Goal: Task Accomplishment & Management: Manage account settings

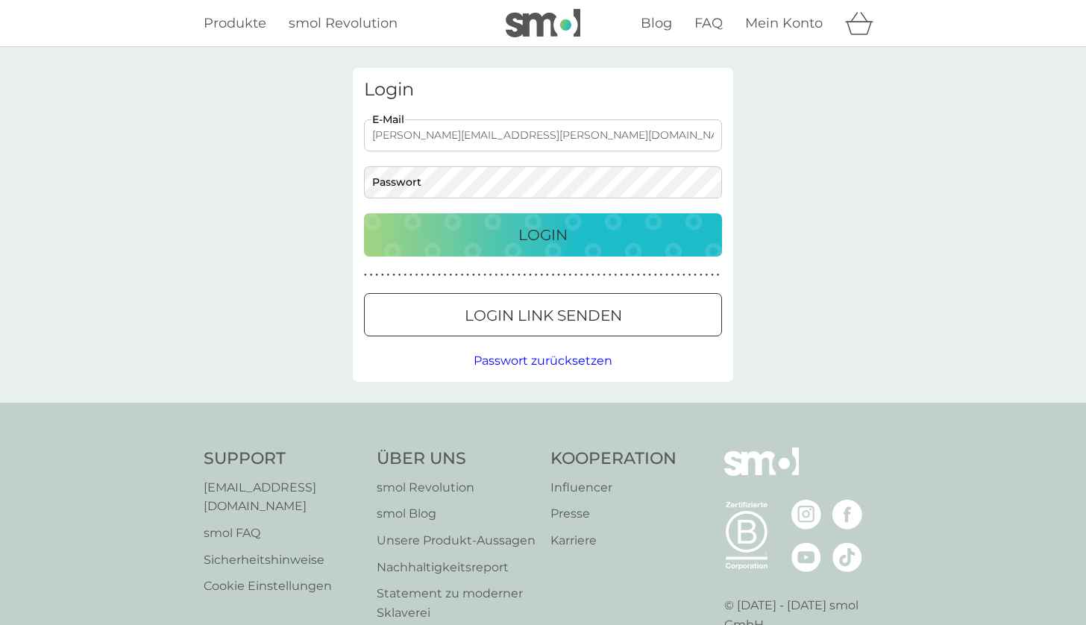
type input "manuel.weiser@me.com"
click at [543, 234] on button "Login" at bounding box center [543, 234] width 358 height 43
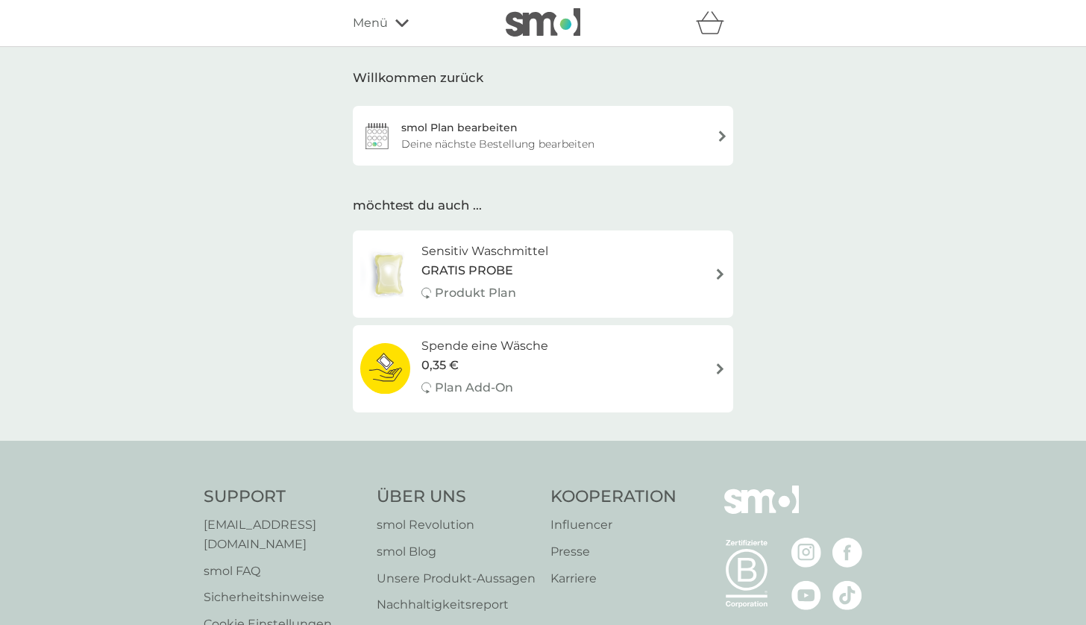
click at [541, 136] on div "Deine nächste Bestellung bearbeiten" at bounding box center [497, 144] width 193 height 16
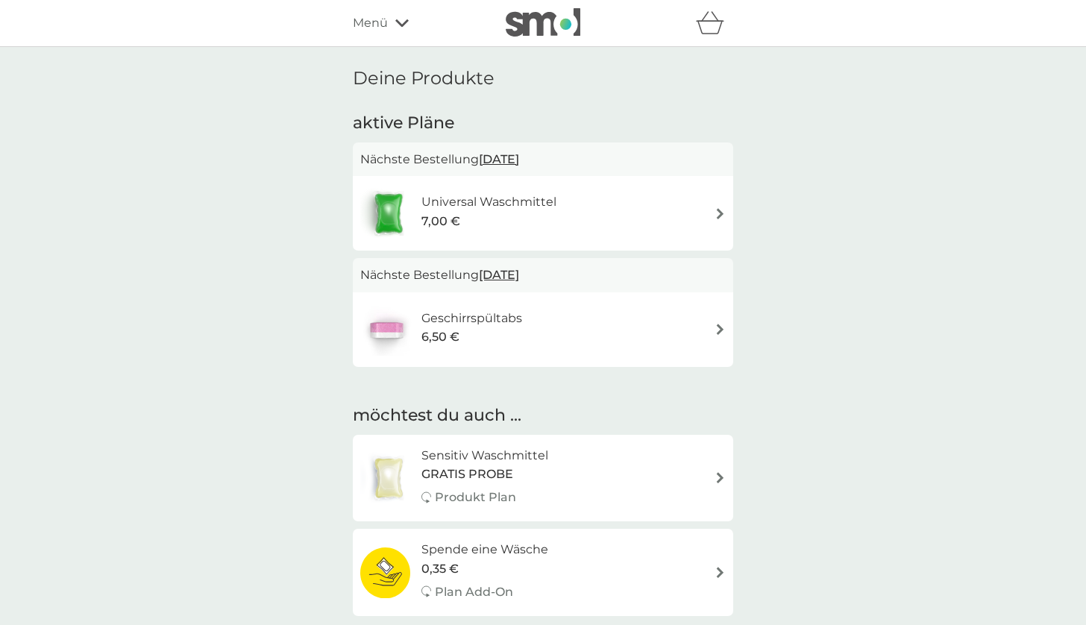
click at [588, 219] on div "Universal Waschmittel 7,00 €" at bounding box center [542, 213] width 365 height 52
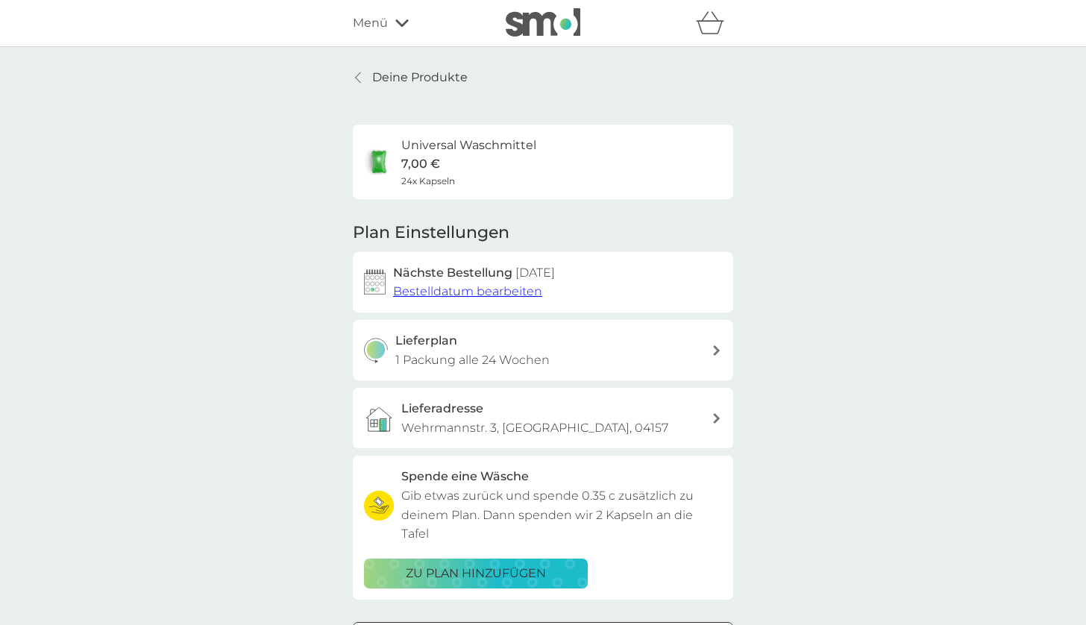
click at [518, 284] on span "Bestelldatum bearbeiten" at bounding box center [467, 291] width 149 height 14
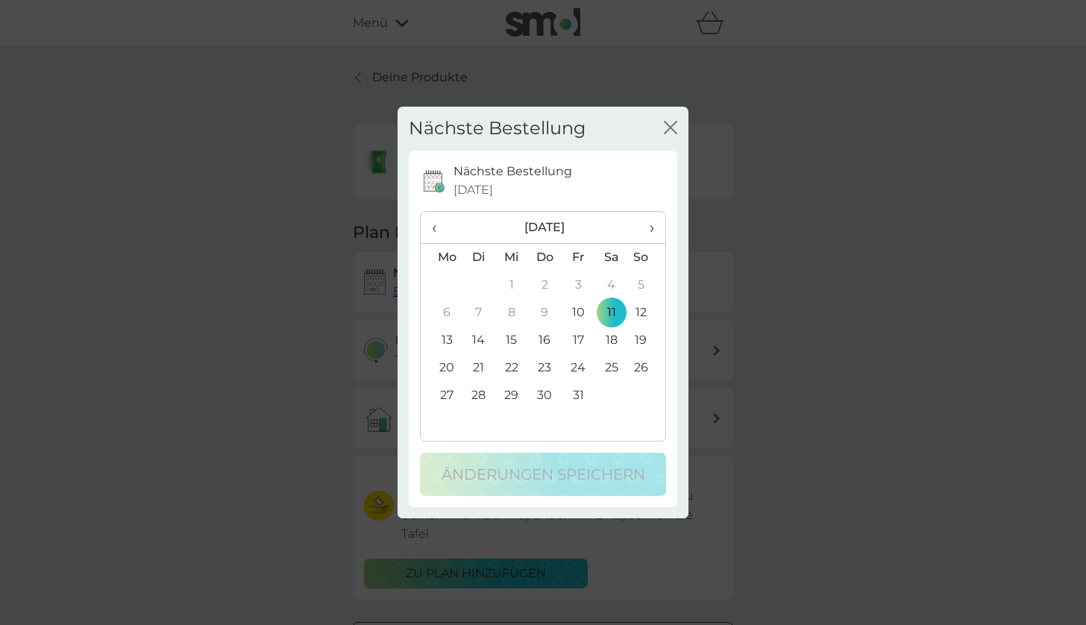
click at [651, 226] on span "›" at bounding box center [646, 227] width 15 height 31
click at [611, 394] on td "31" at bounding box center [611, 396] width 34 height 28
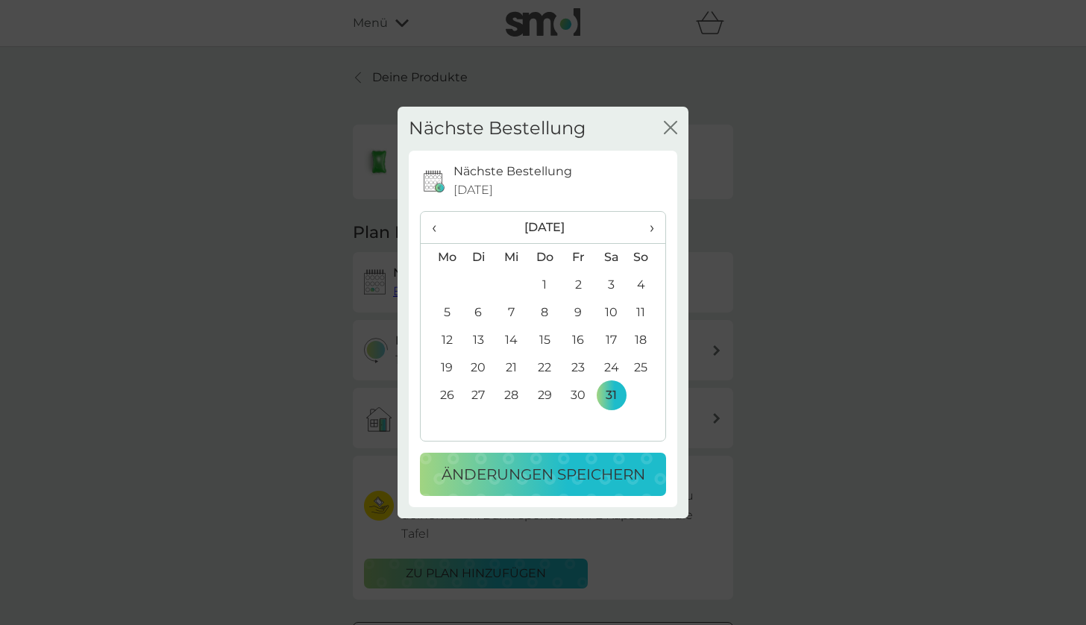
click at [571, 471] on p "Änderungen speichern" at bounding box center [544, 474] width 204 height 24
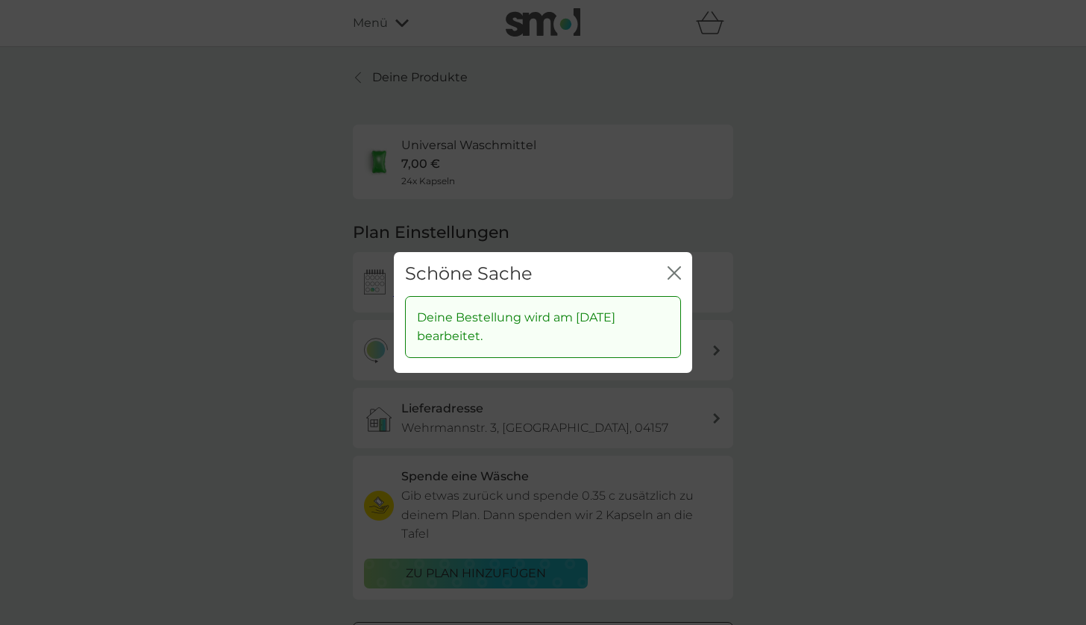
click at [675, 273] on icon "Schließen" at bounding box center [677, 273] width 6 height 12
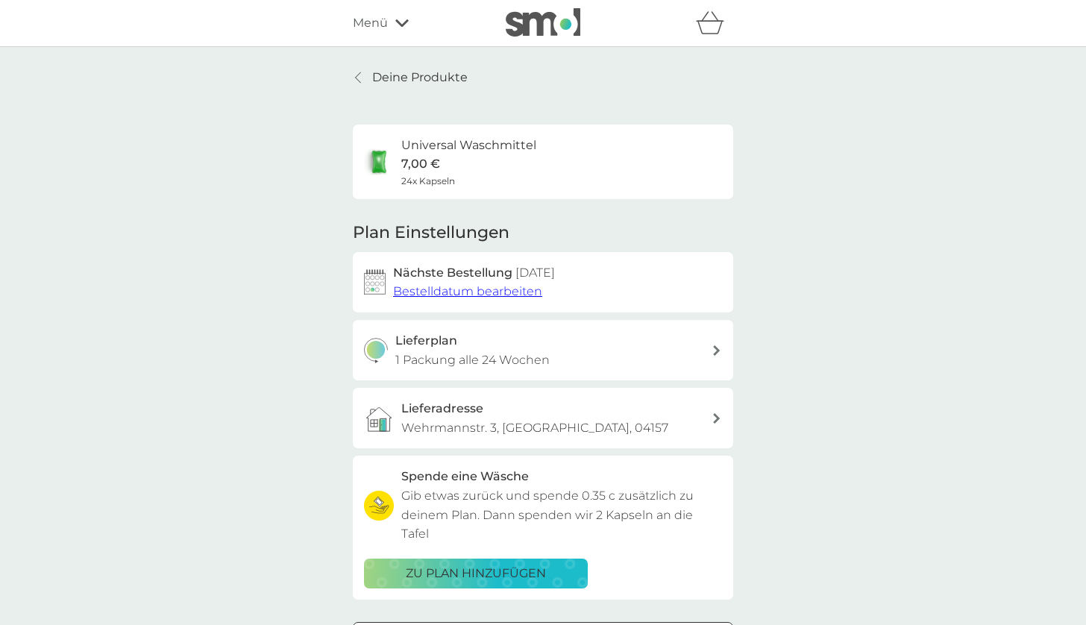
click at [448, 72] on p "Deine Produkte" at bounding box center [419, 77] width 95 height 19
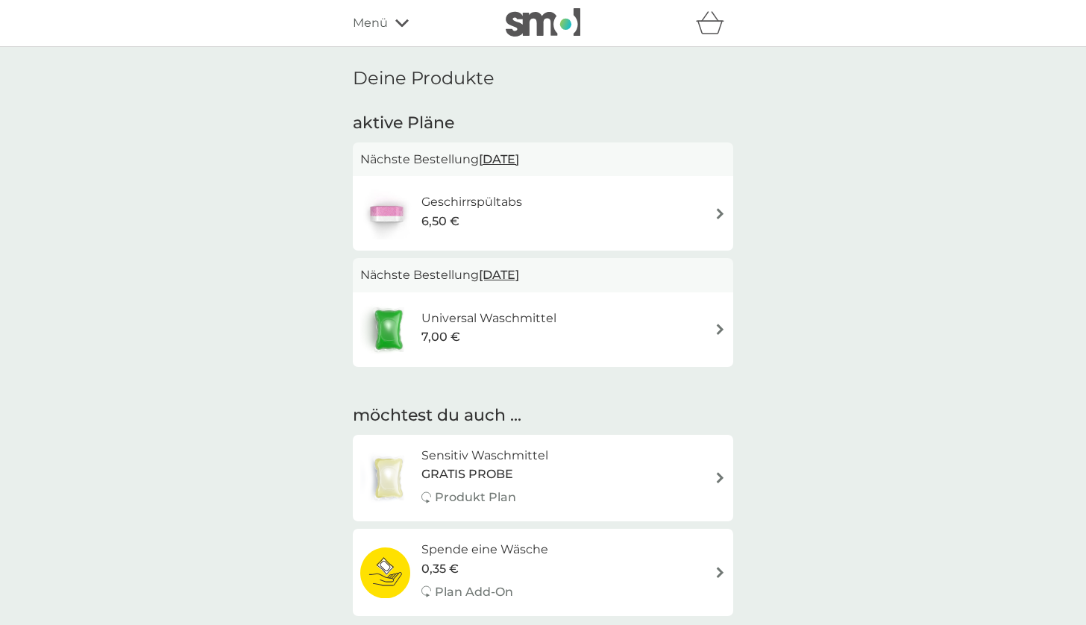
click at [631, 213] on div "Geschirrspültabs 6,50 €" at bounding box center [542, 213] width 365 height 52
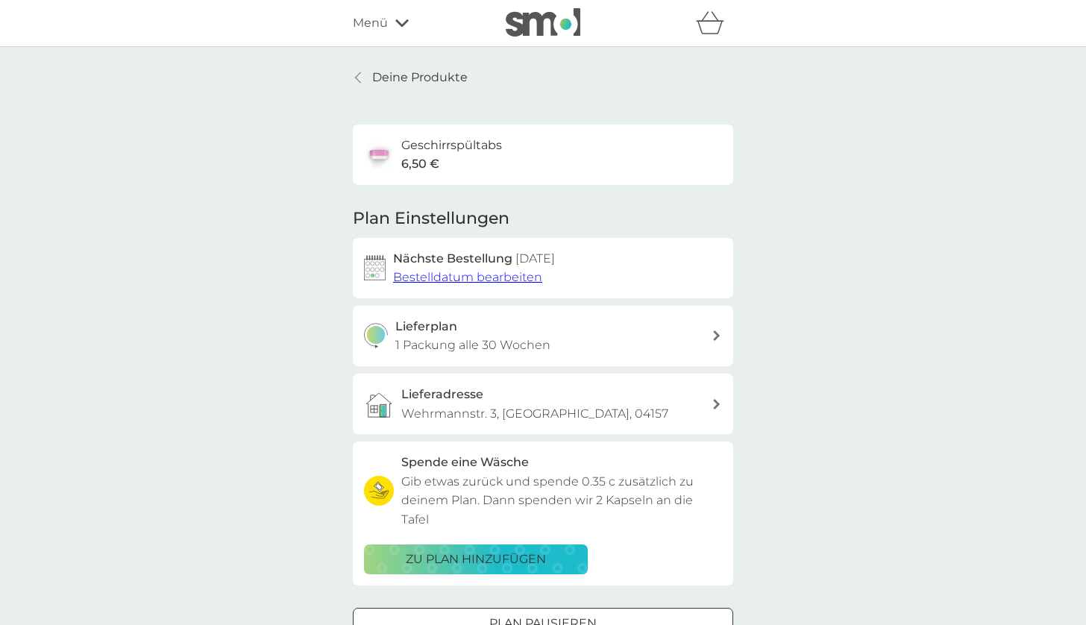
click at [524, 277] on span "Bestelldatum bearbeiten" at bounding box center [467, 277] width 149 height 14
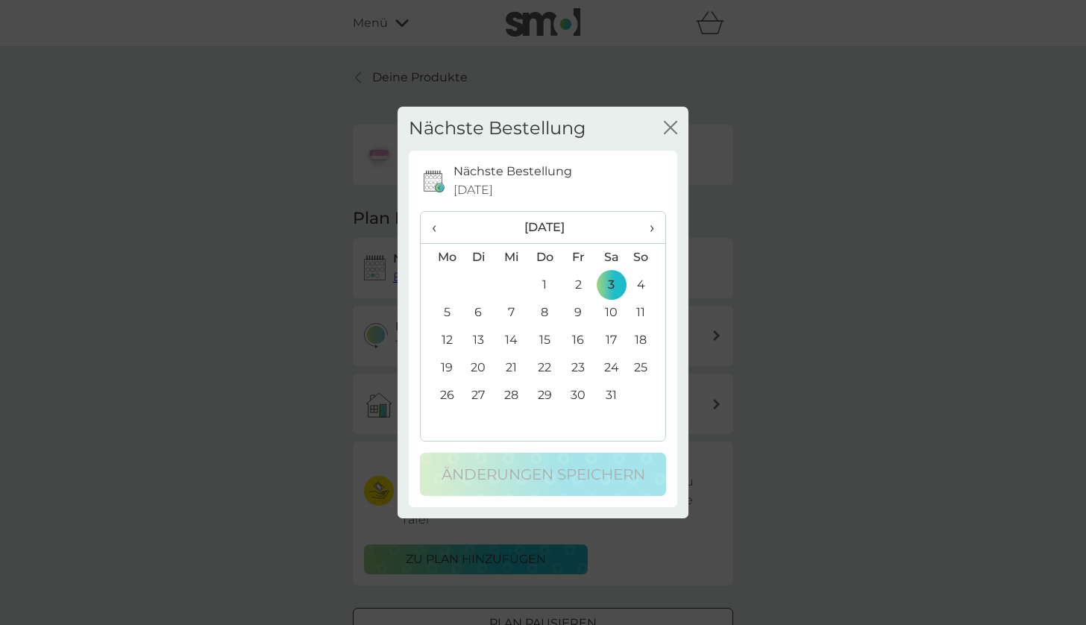
click at [615, 391] on td "31" at bounding box center [611, 396] width 34 height 28
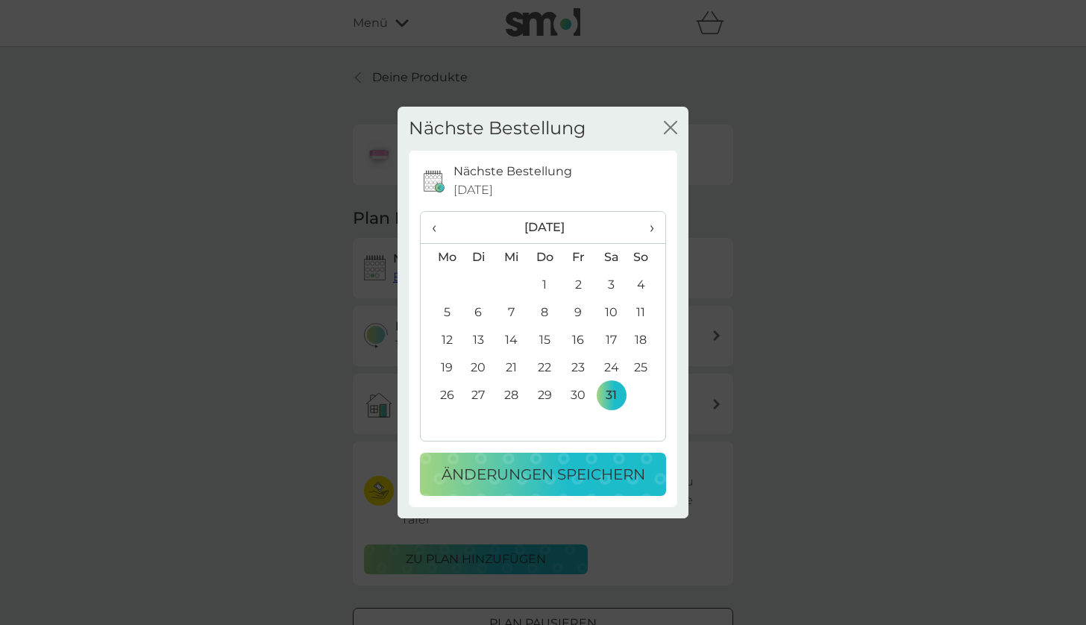
click at [590, 466] on p "Änderungen speichern" at bounding box center [544, 474] width 204 height 24
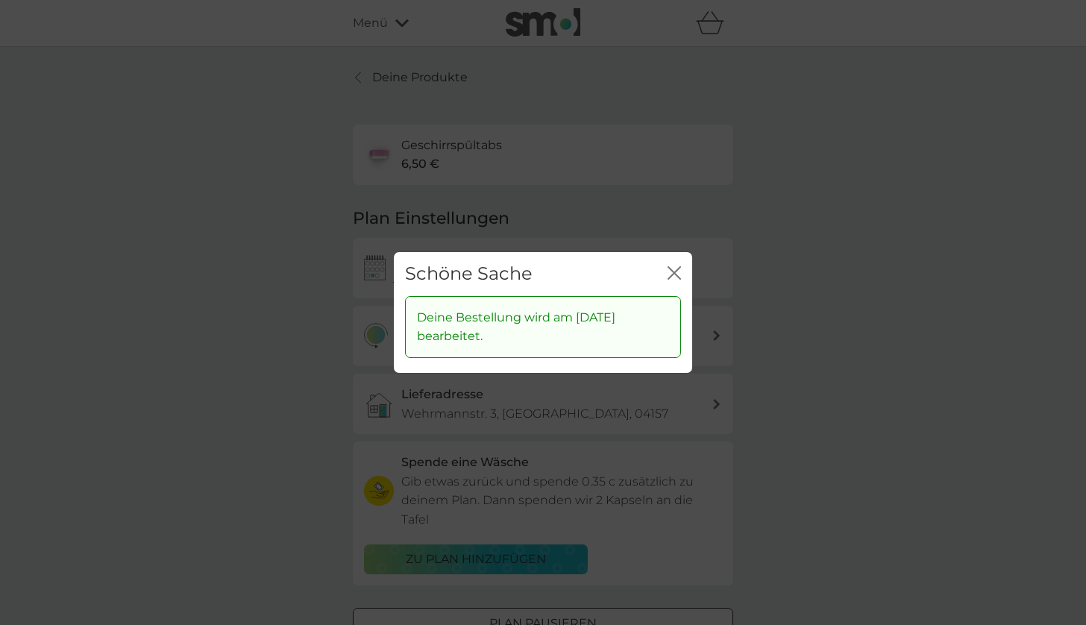
click at [674, 272] on icon "Schließen" at bounding box center [674, 272] width 13 height 13
